Goal: Task Accomplishment & Management: Manage account settings

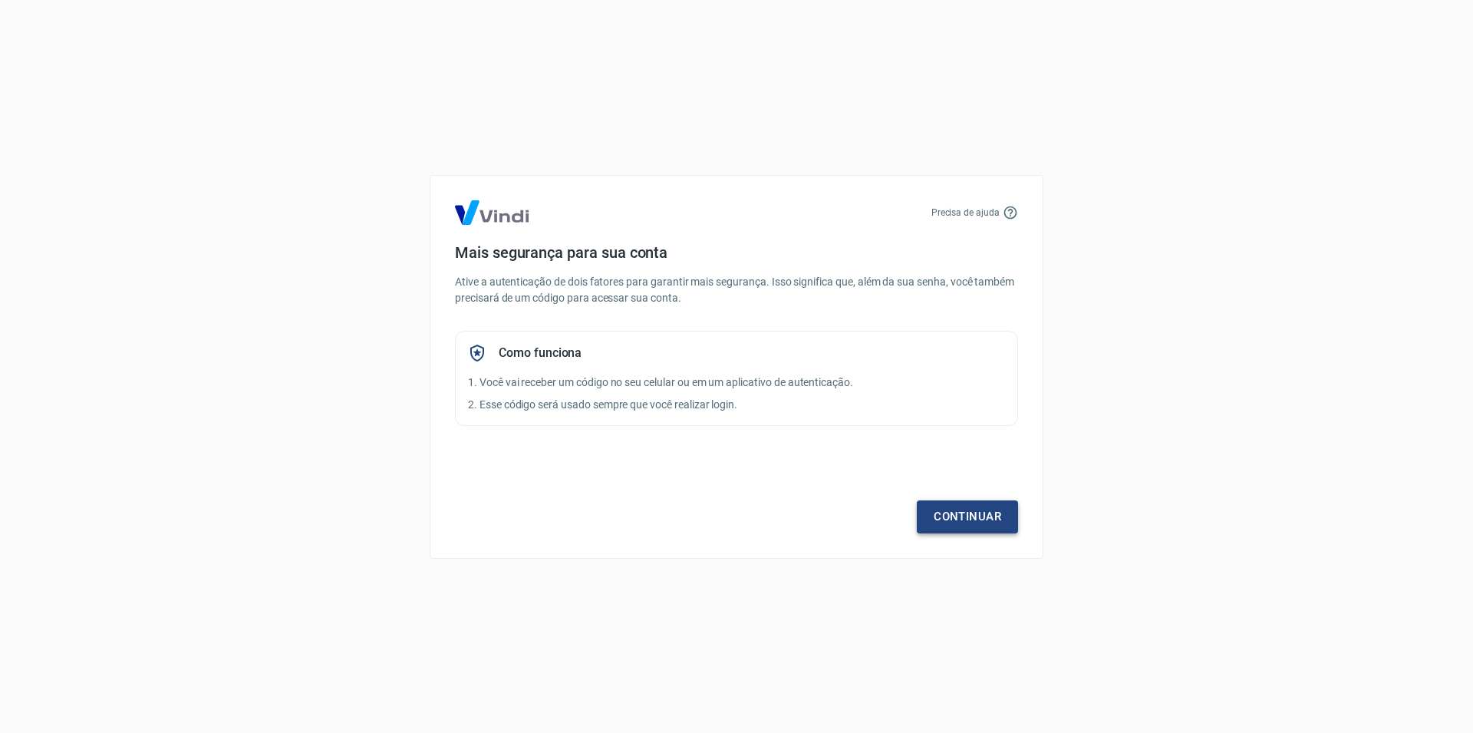
click at [984, 533] on link "Continuar" at bounding box center [967, 516] width 101 height 32
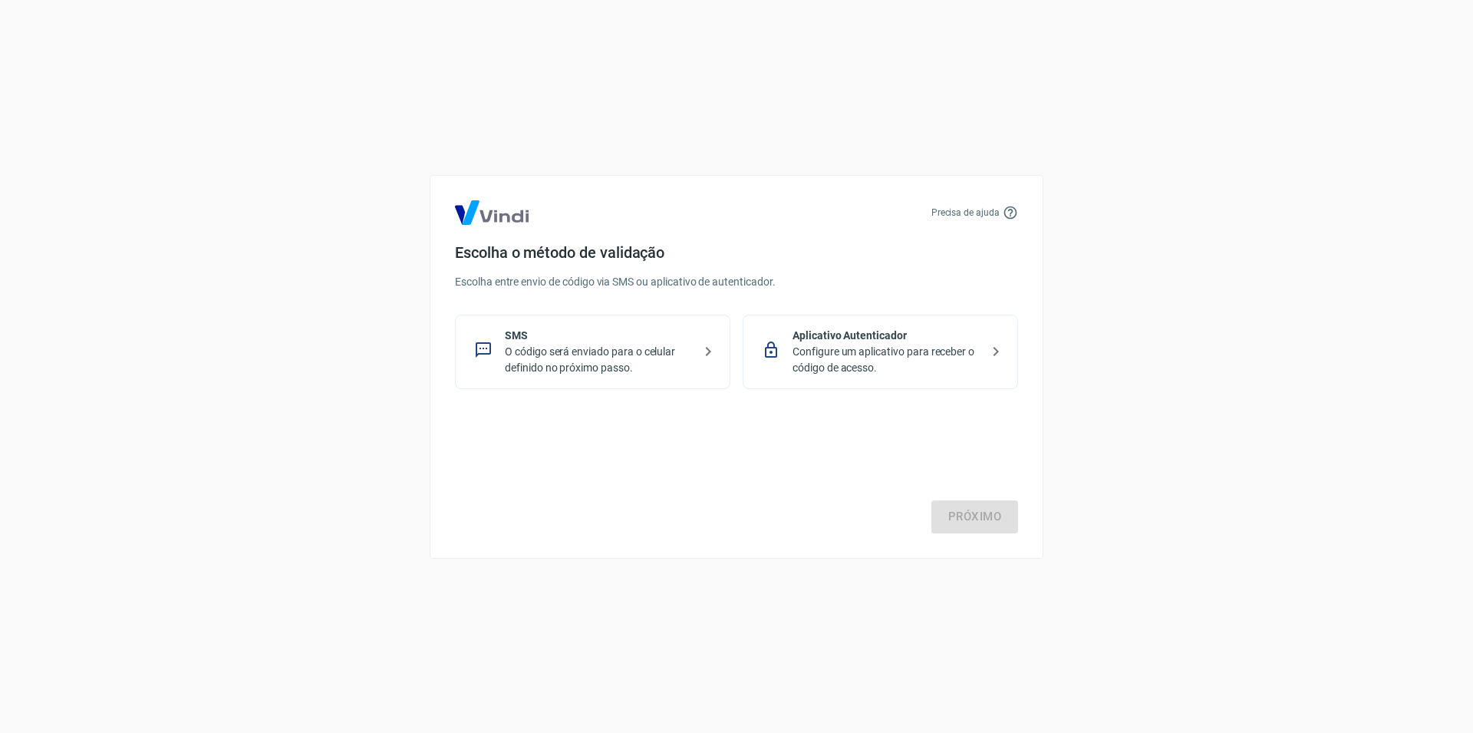
click at [517, 361] on p "O código será enviado para o celular definido no próximo passo." at bounding box center [599, 360] width 188 height 32
click at [978, 527] on link "Próximo" at bounding box center [975, 516] width 87 height 32
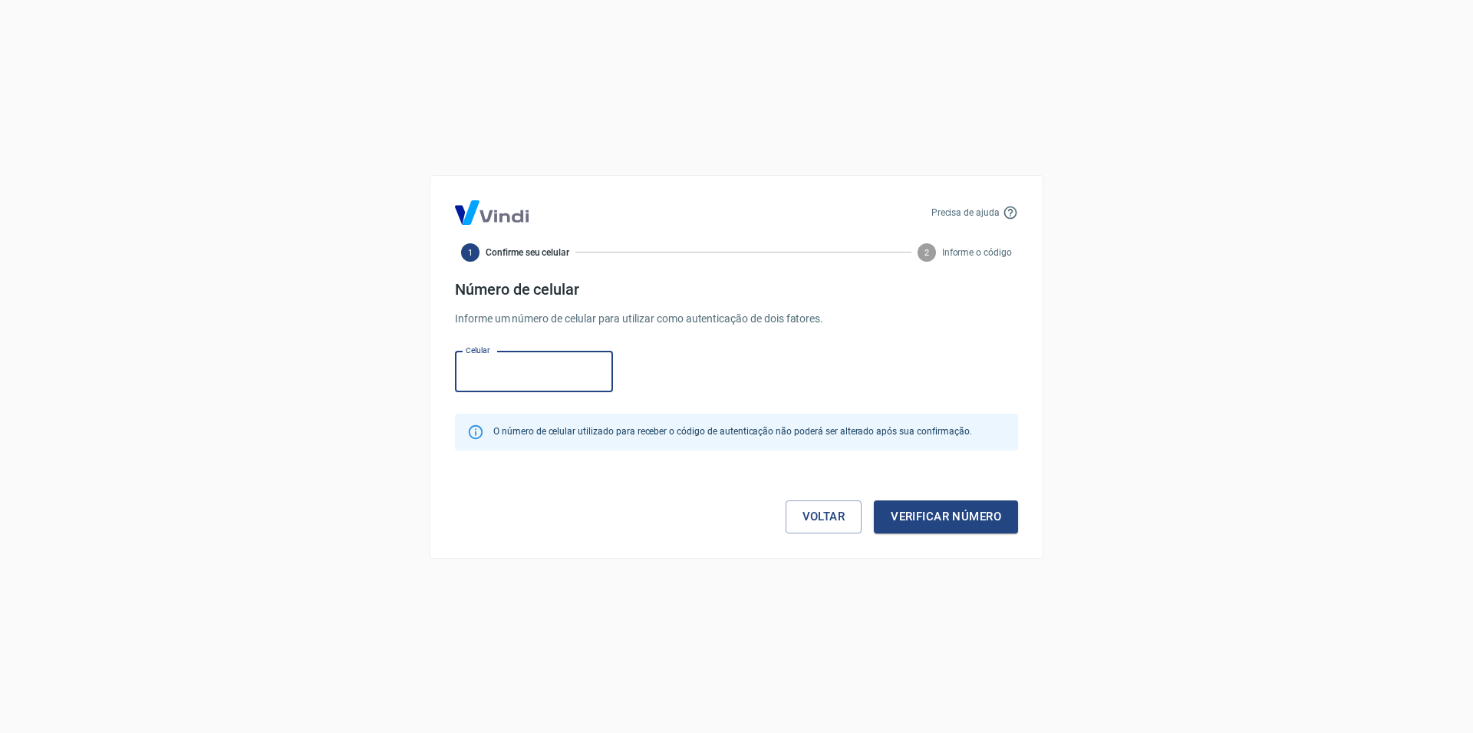
paste input "[PHONE_NUMBER]"
type input "[PHONE_NUMBER]"
click at [970, 526] on button "Verificar número" at bounding box center [946, 516] width 144 height 32
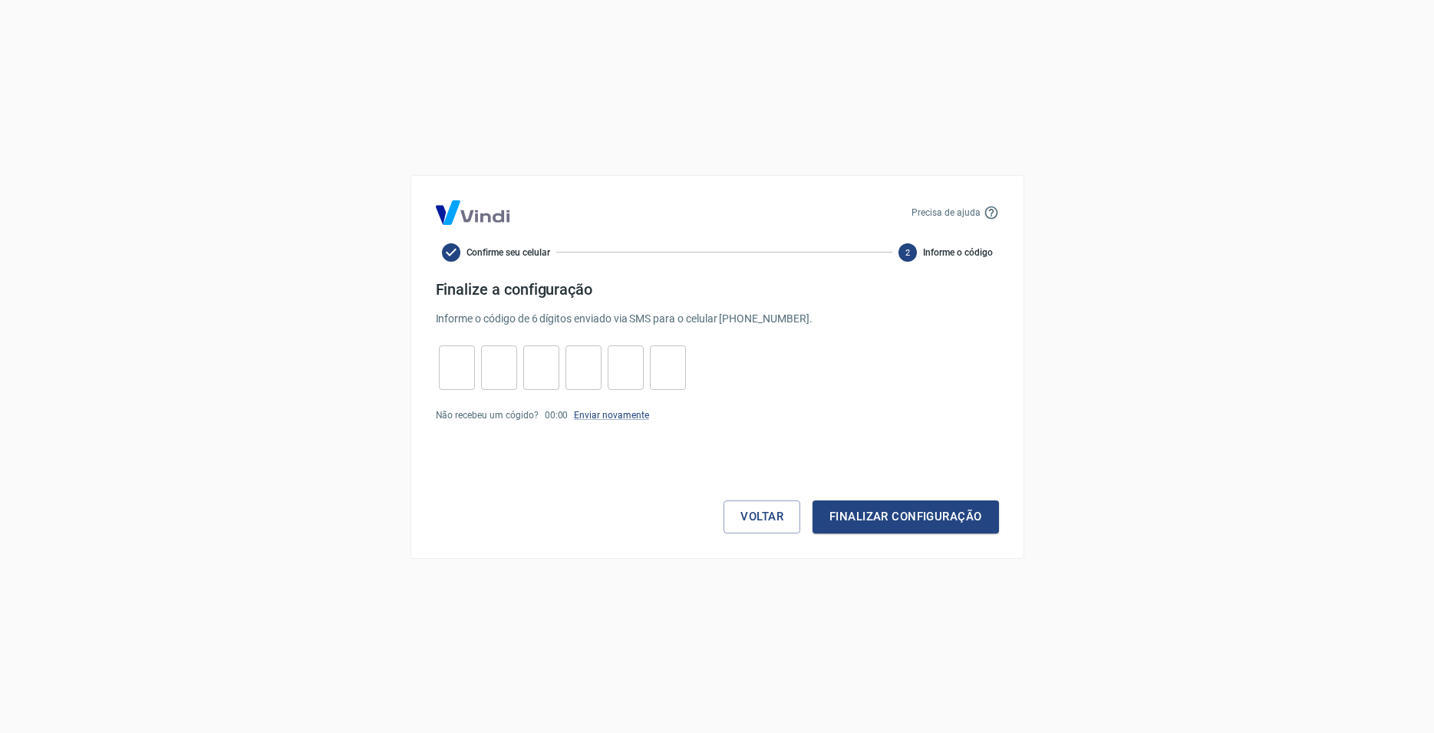
click at [460, 368] on input "tel" at bounding box center [457, 367] width 36 height 33
type input "6"
type input "5"
type input "2"
type input "0"
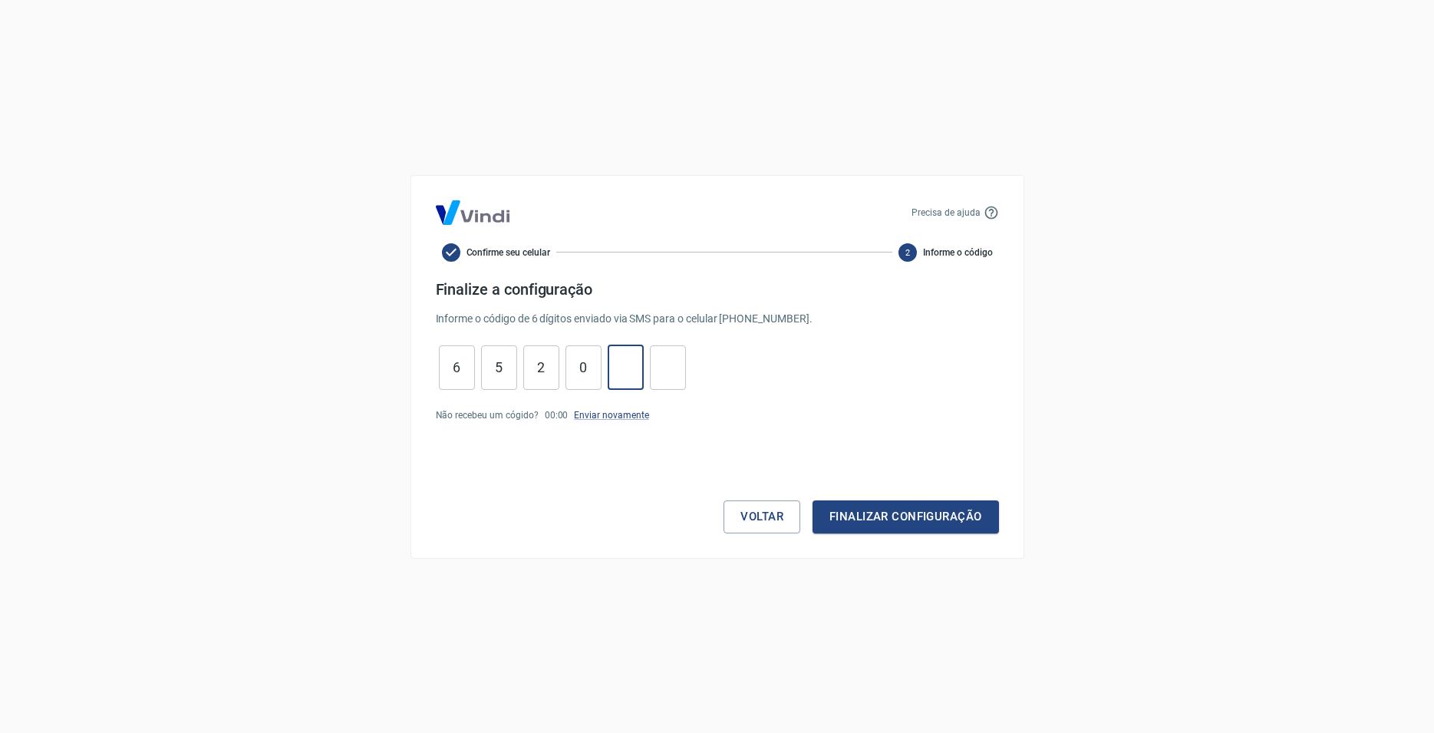
type input "8"
click at [892, 527] on button "Finalizar configuração" at bounding box center [906, 516] width 186 height 32
click at [625, 440] on link "Enviar novamente" at bounding box center [611, 443] width 74 height 11
click at [675, 360] on input "0" at bounding box center [668, 367] width 36 height 33
type input "0"
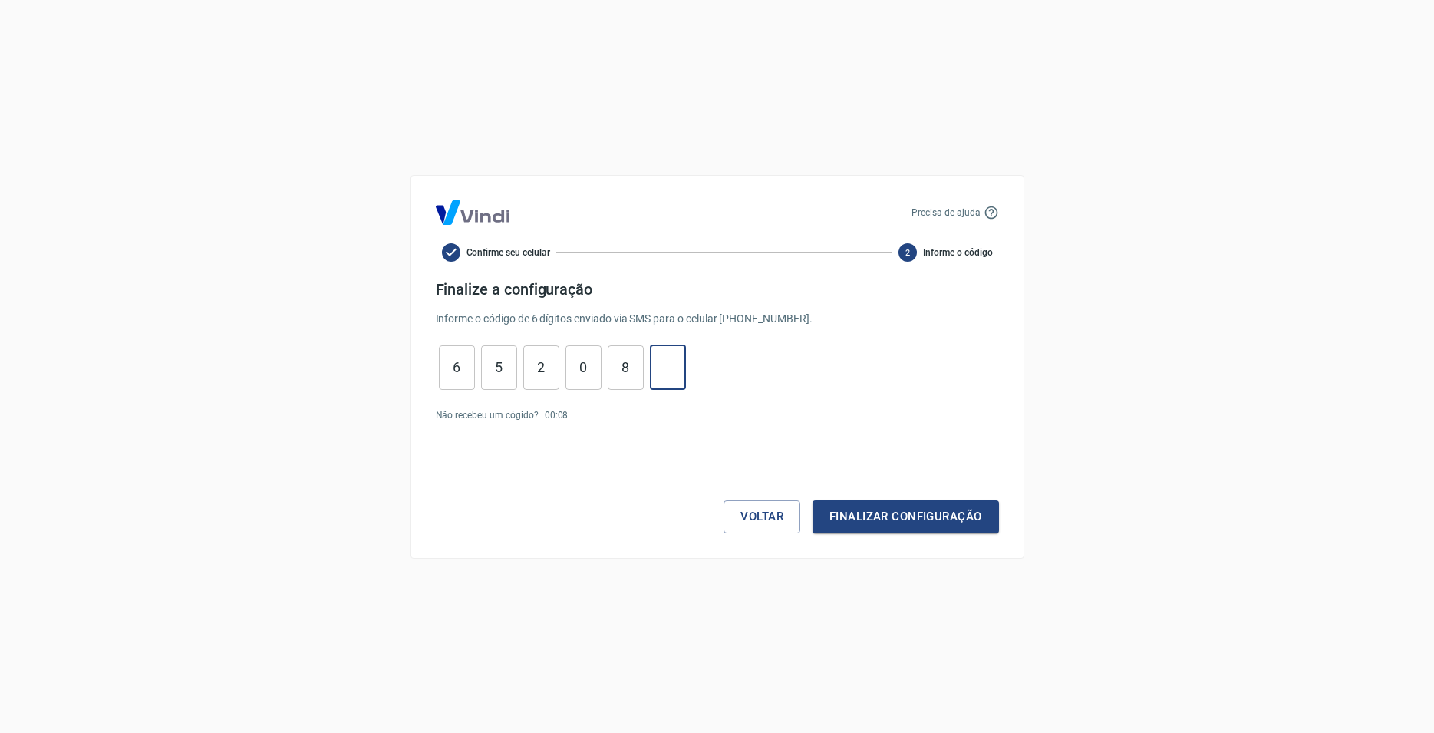
type input "8"
type input "0"
type input "2"
type input "5"
type input "6"
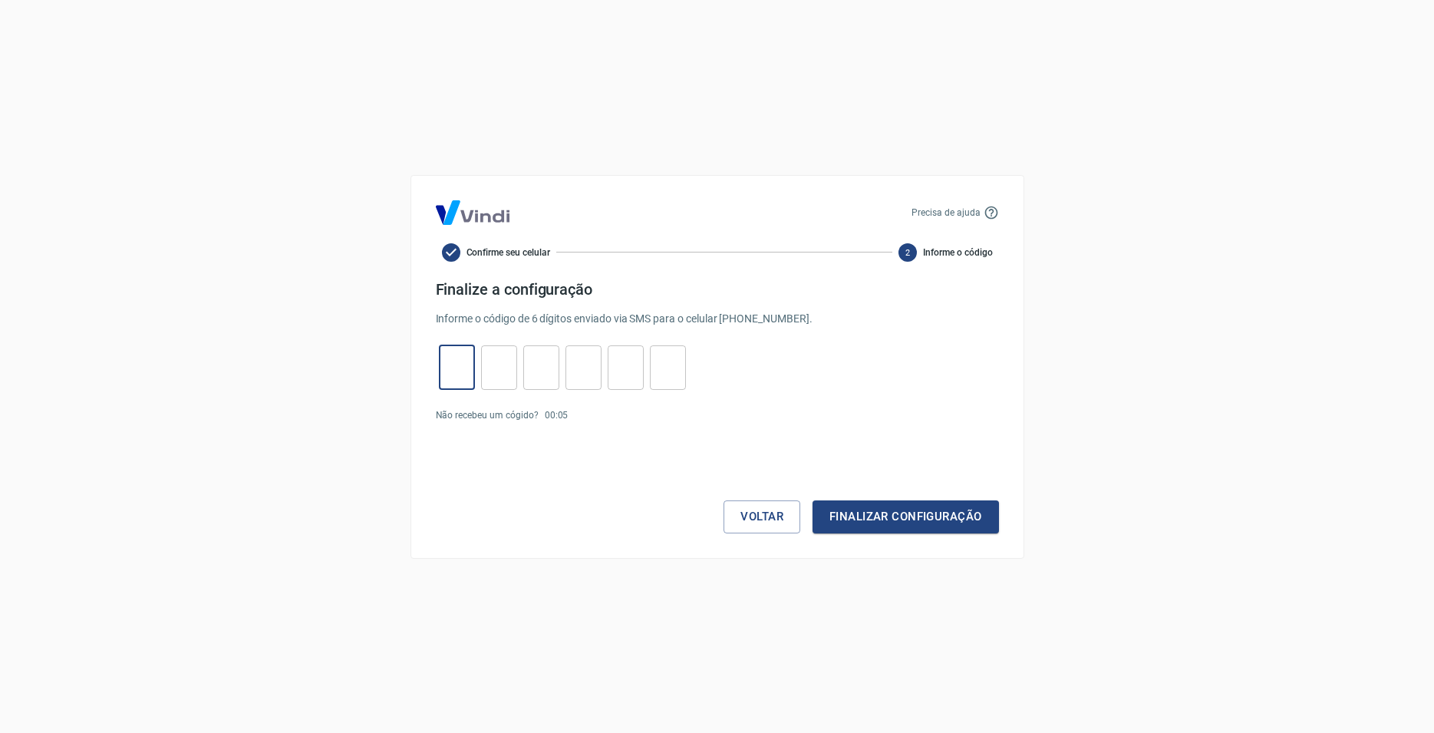
type input "5"
type input "1"
type input "6"
type input "1"
type input "5"
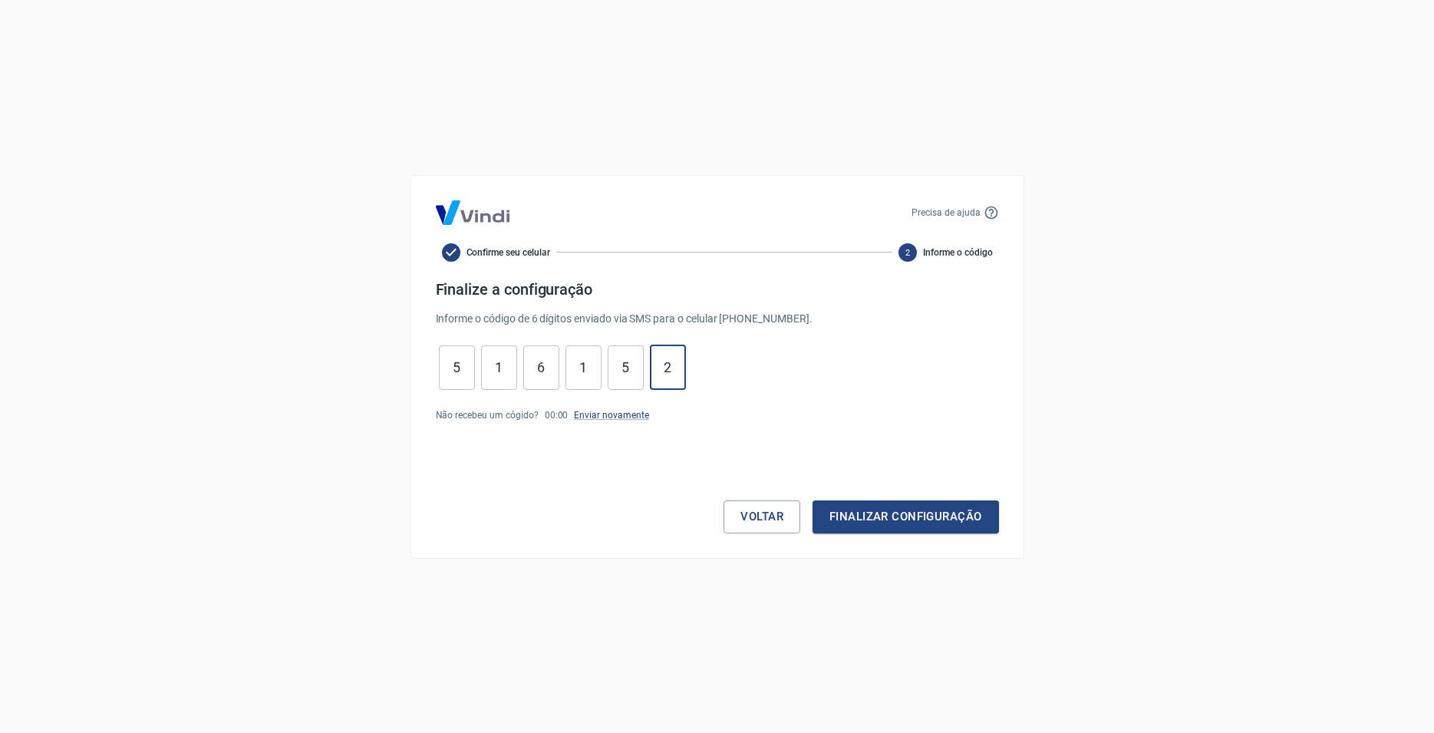
type input "2"
click at [862, 512] on button "Finalizar configuração" at bounding box center [906, 516] width 186 height 32
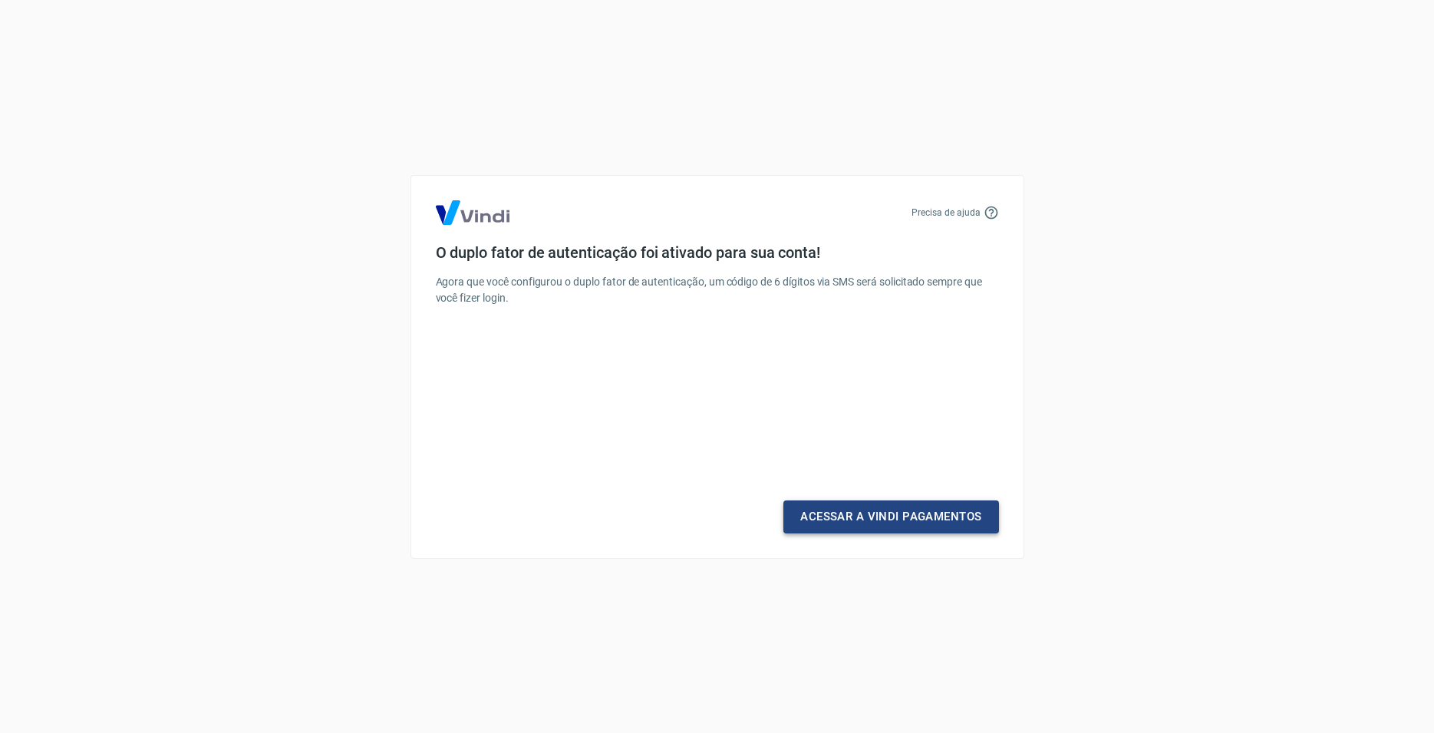
click at [854, 506] on link "Acessar a Vindi Pagamentos" at bounding box center [890, 516] width 215 height 32
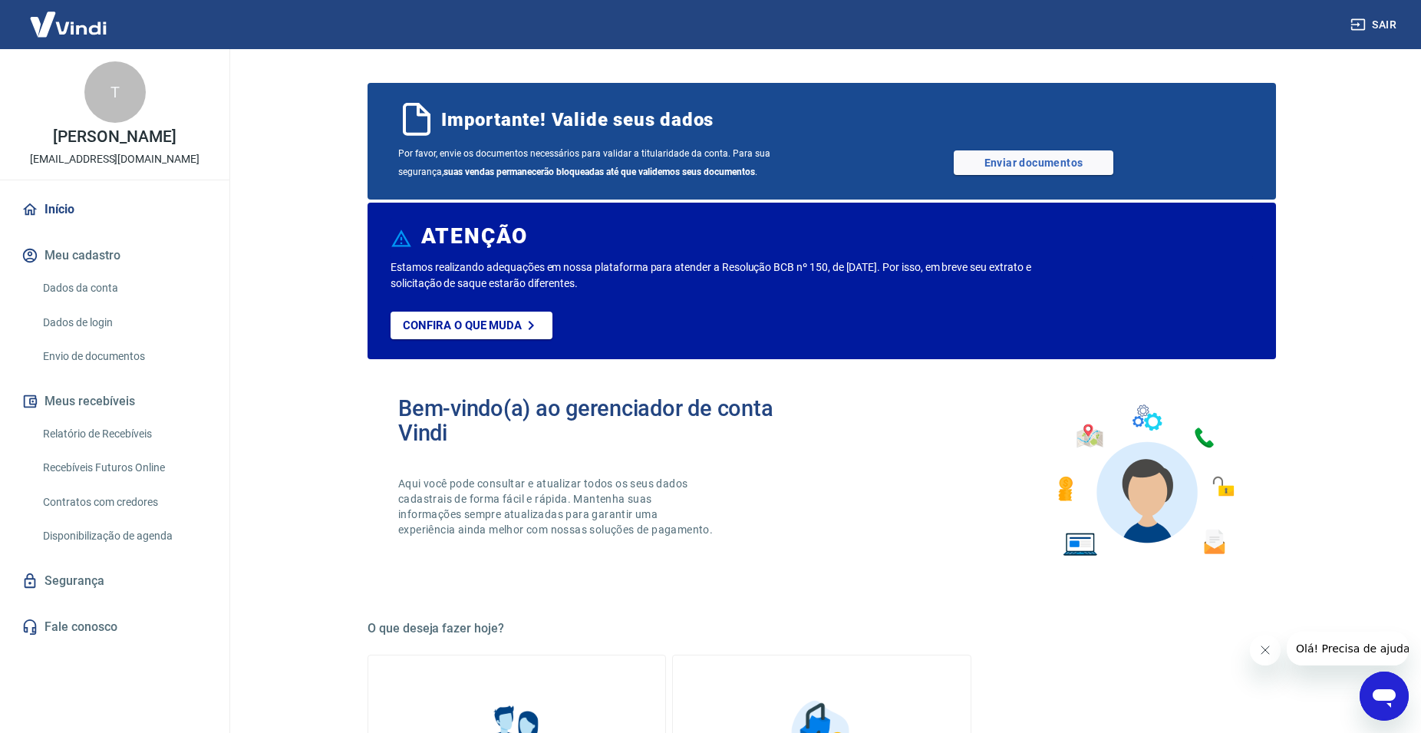
click at [101, 304] on link "Dados da conta" at bounding box center [124, 287] width 174 height 31
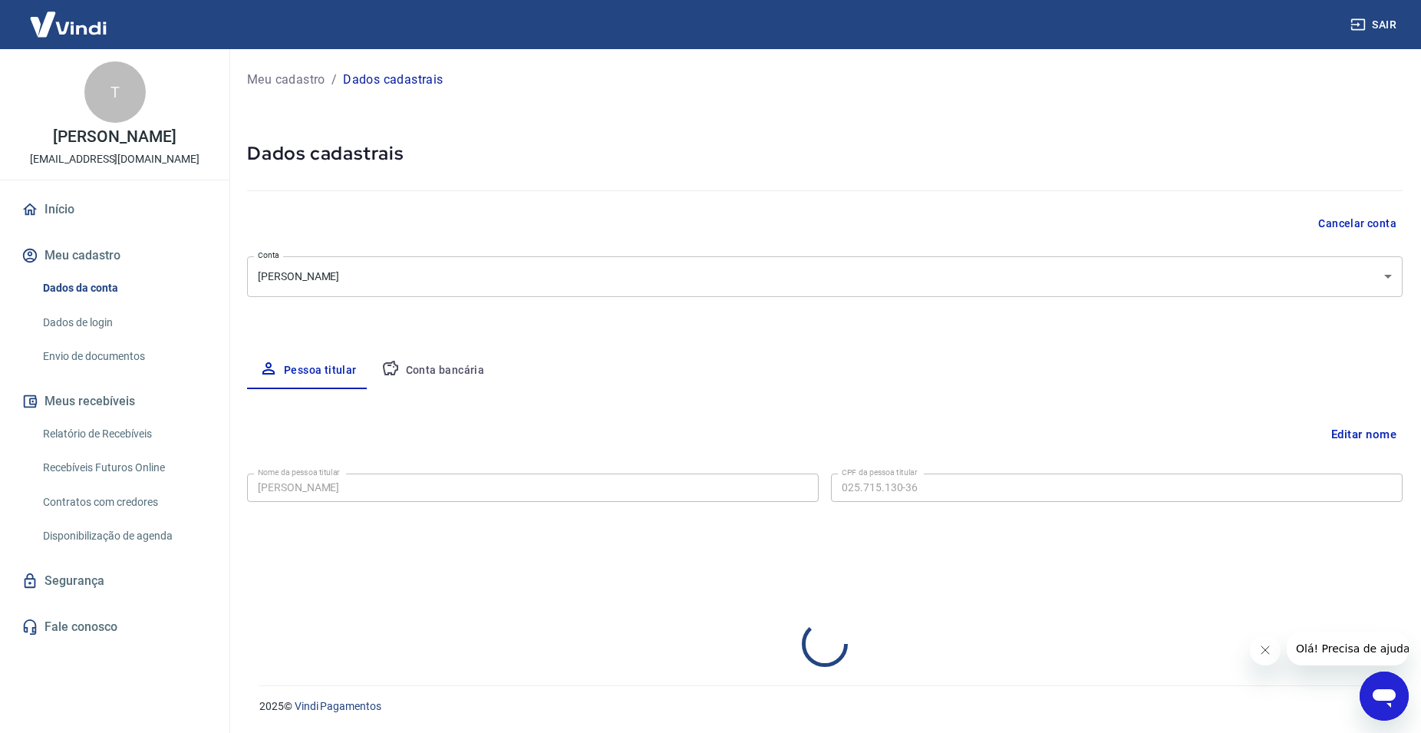
select select "RS"
select select "business"
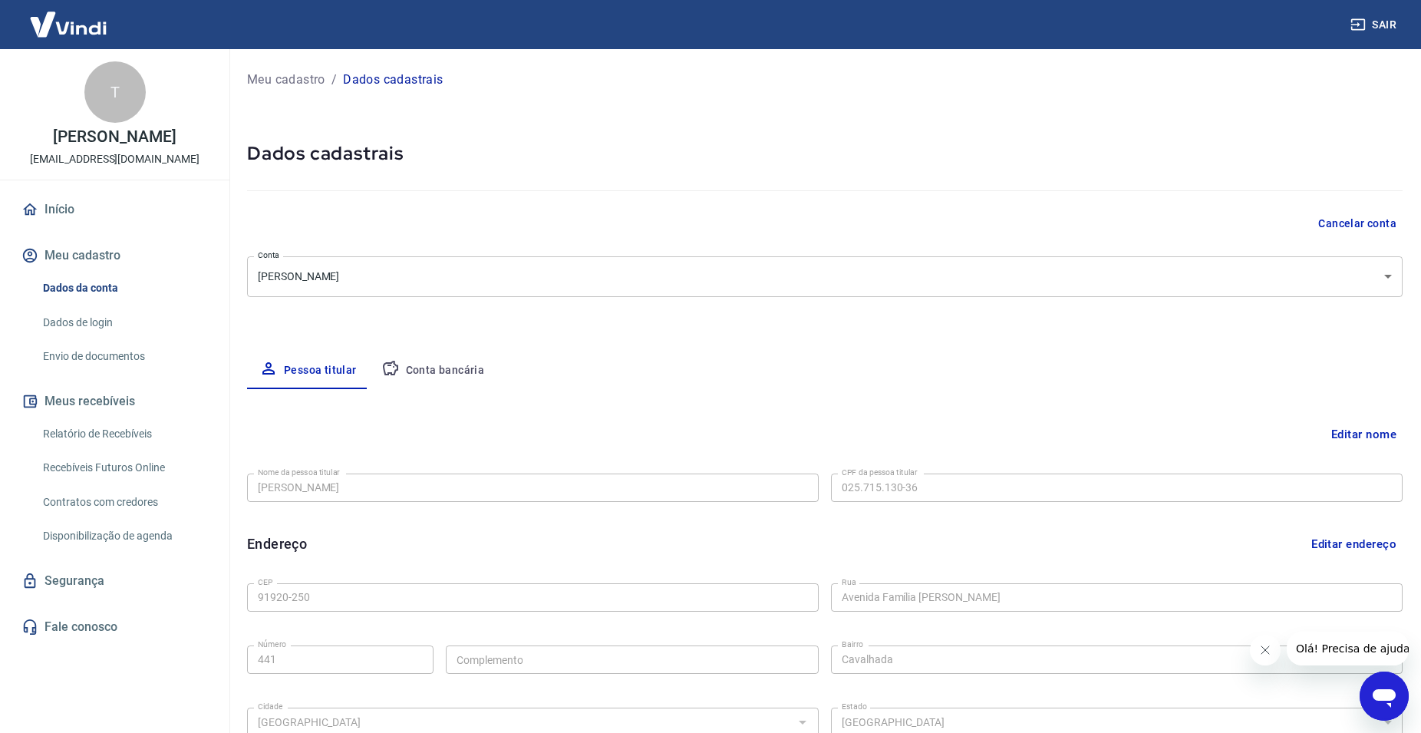
click at [140, 371] on link "Envio de documentos" at bounding box center [124, 356] width 174 height 31
